Goal: Information Seeking & Learning: Learn about a topic

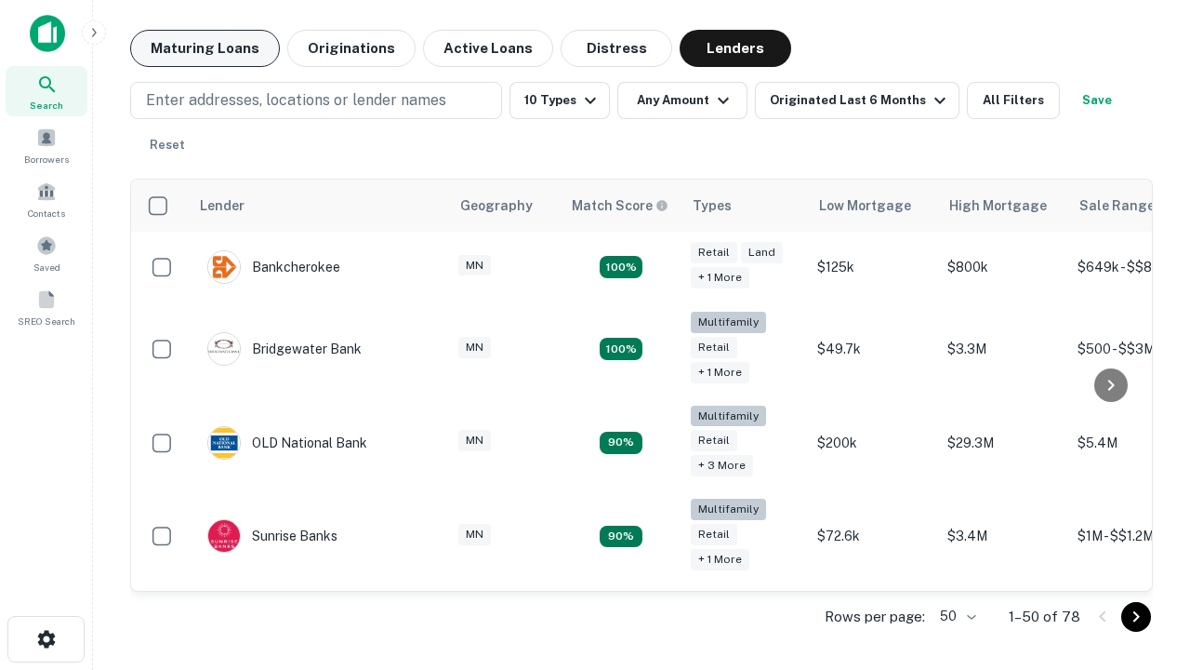
click at [205, 48] on button "Maturing Loans" at bounding box center [205, 48] width 150 height 37
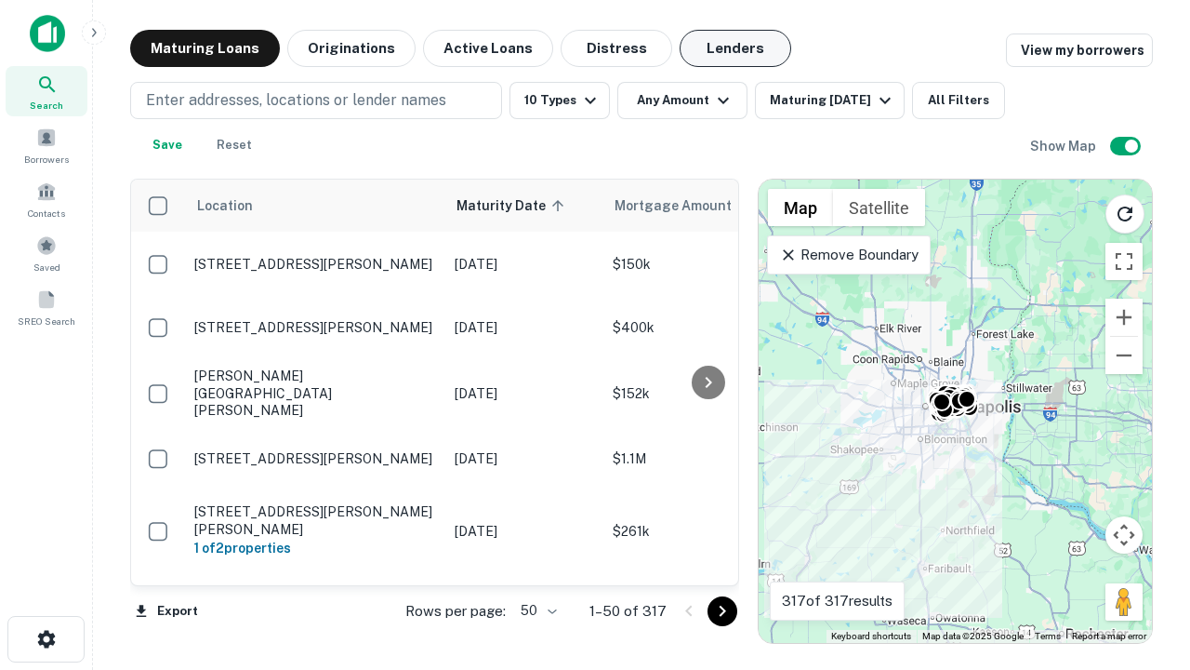
click at [736, 48] on button "Lenders" at bounding box center [736, 48] width 112 height 37
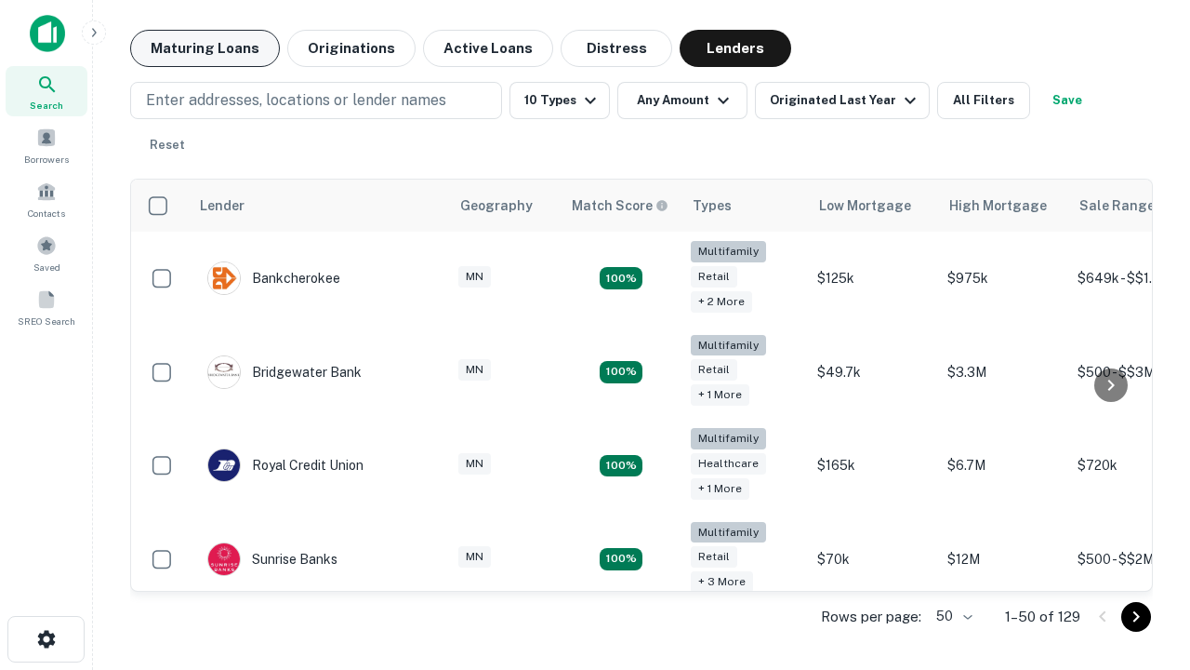
click at [205, 48] on button "Maturing Loans" at bounding box center [205, 48] width 150 height 37
